Goal: Obtain resource: Obtain resource

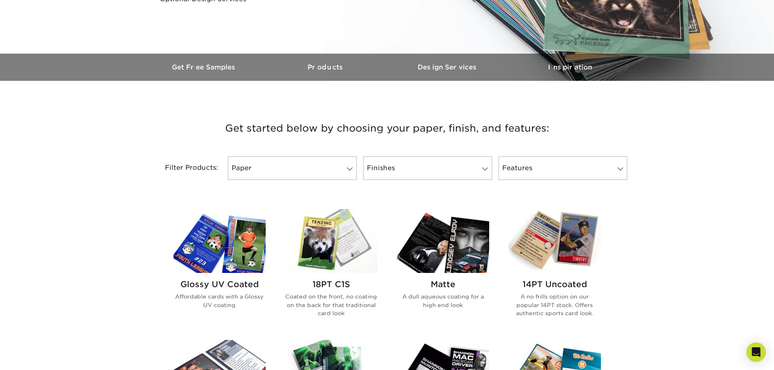
scroll to position [203, 0]
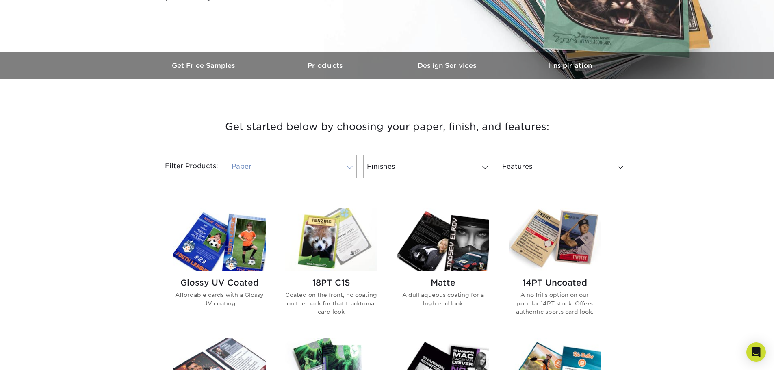
click at [305, 161] on link "Paper" at bounding box center [292, 167] width 129 height 24
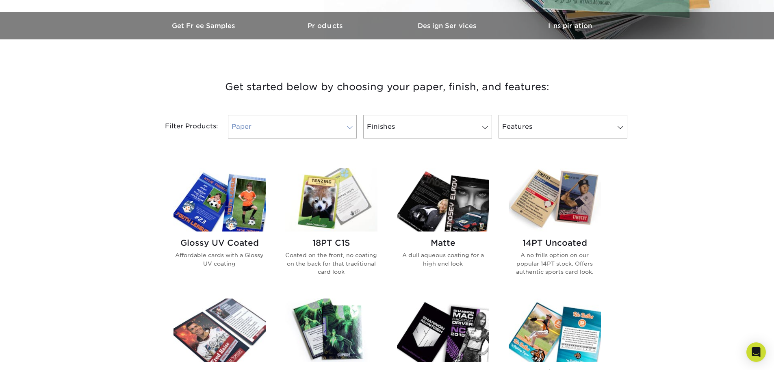
scroll to position [325, 0]
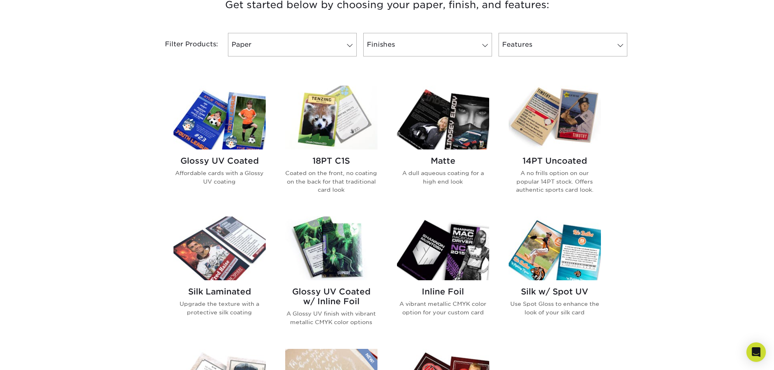
click at [316, 176] on p "Coated on the front, no coating on the back for that traditional card look" at bounding box center [331, 181] width 92 height 25
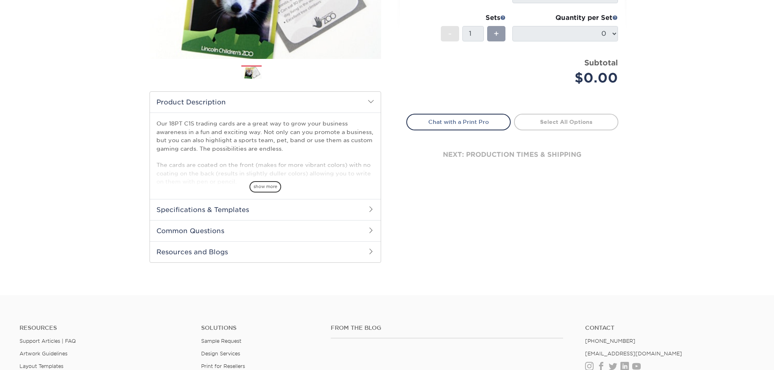
scroll to position [203, 0]
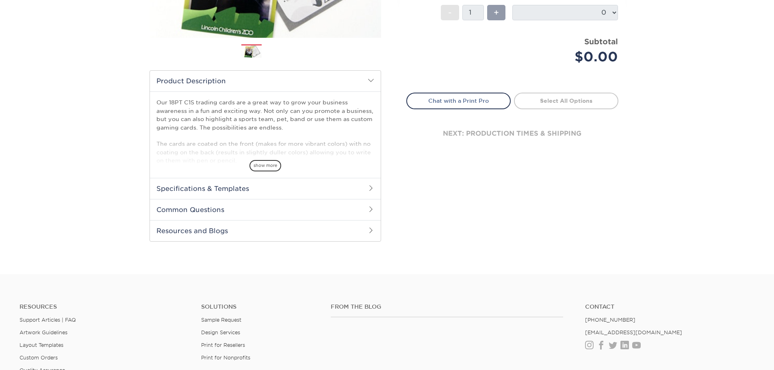
click at [201, 188] on h2 "Specifications & Templates" at bounding box center [265, 188] width 231 height 21
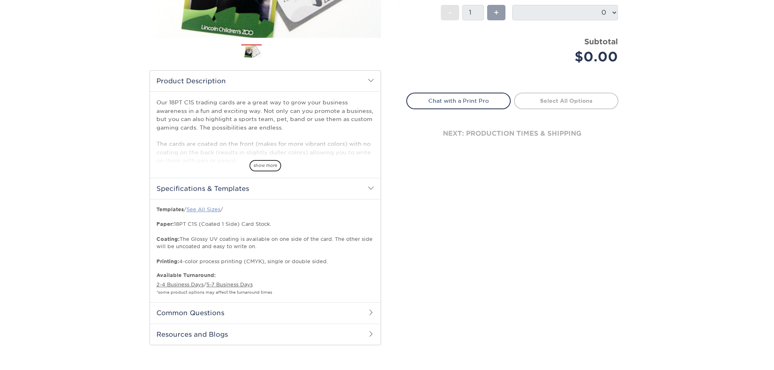
click at [204, 210] on link "See All Sizes" at bounding box center [203, 209] width 34 height 6
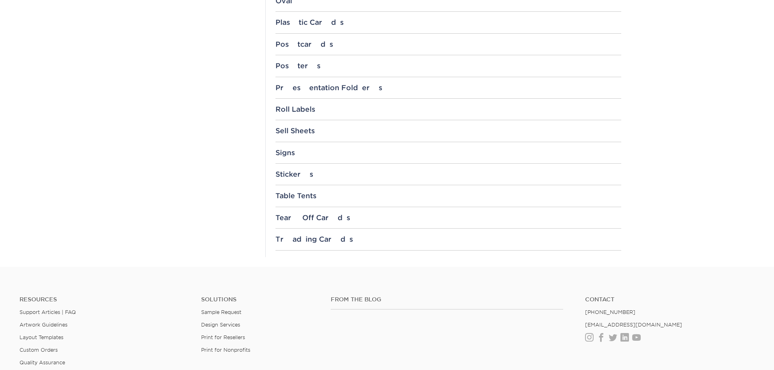
scroll to position [853, 0]
click at [301, 239] on div "Trading Cards" at bounding box center [448, 239] width 346 height 8
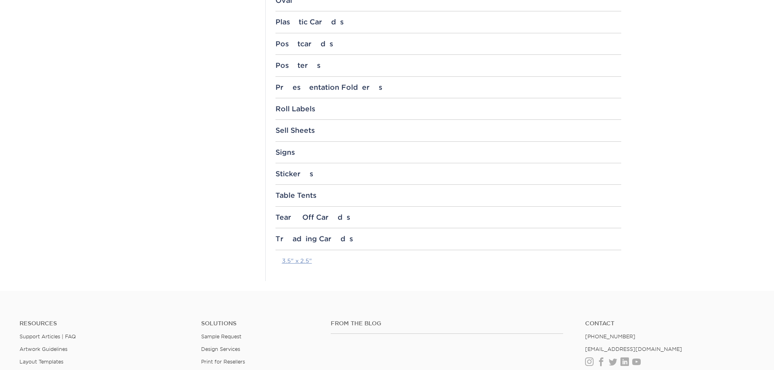
click at [288, 264] on link "3.5" x 2.5"" at bounding box center [297, 260] width 30 height 6
